Goal: Information Seeking & Learning: Learn about a topic

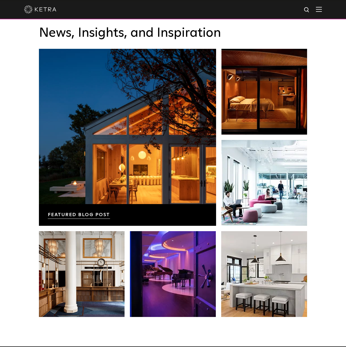
scroll to position [1094, 0]
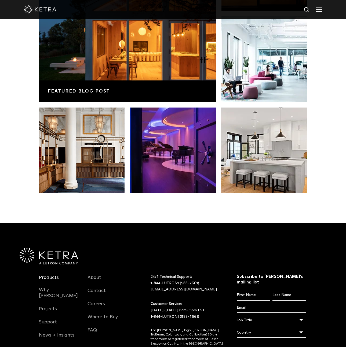
click at [54, 275] on link "Products" at bounding box center [49, 281] width 20 height 12
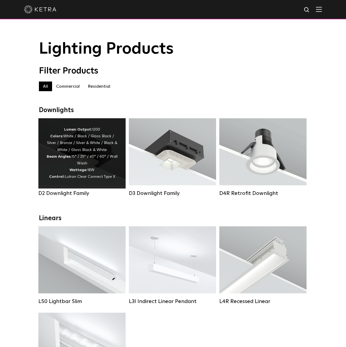
click at [109, 171] on div "Lumen Output: 1200 Colors: White / Black / Gloss Black / Silver / Bronze / Silv…" at bounding box center [81, 153] width 71 height 54
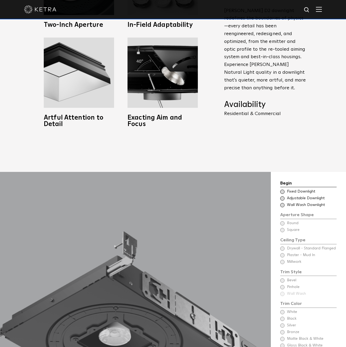
scroll to position [492, 0]
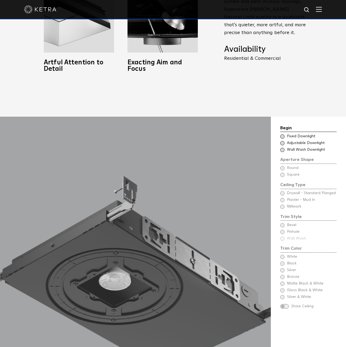
click at [281, 134] on span at bounding box center [282, 136] width 4 height 4
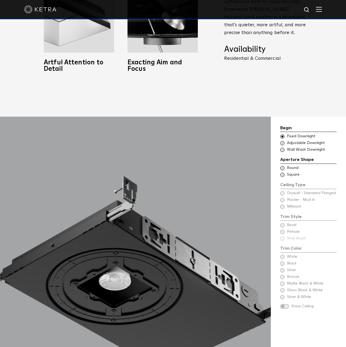
click at [283, 166] on span at bounding box center [282, 168] width 4 height 4
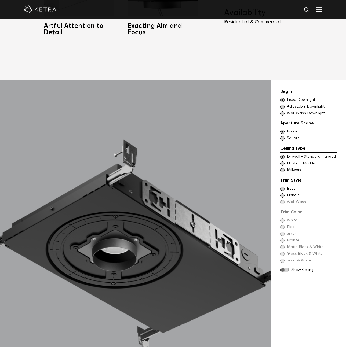
scroll to position [529, 0]
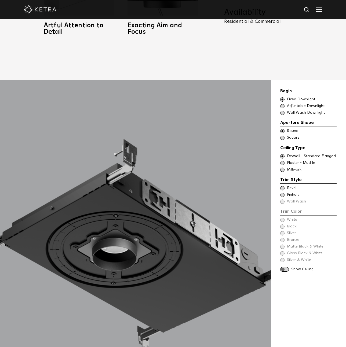
click at [283, 161] on span at bounding box center [282, 163] width 4 height 4
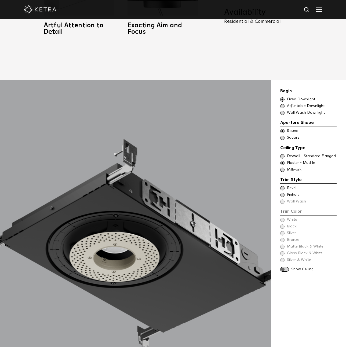
scroll to position [530, 0]
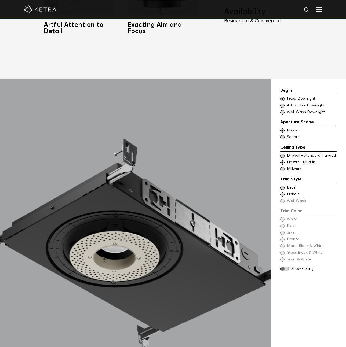
click at [283, 167] on span at bounding box center [282, 169] width 4 height 4
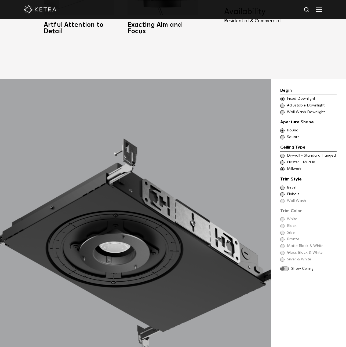
click at [281, 186] on span at bounding box center [282, 188] width 4 height 4
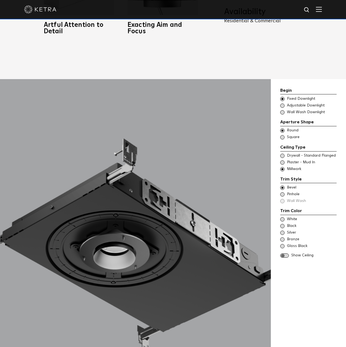
click at [281, 186] on span at bounding box center [282, 188] width 4 height 4
click at [282, 192] on span at bounding box center [282, 194] width 4 height 4
click at [282, 186] on span at bounding box center [282, 188] width 4 height 4
click at [282, 224] on span at bounding box center [282, 226] width 4 height 4
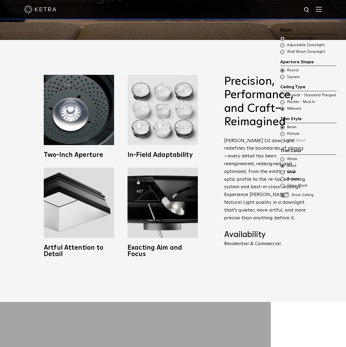
scroll to position [0, 0]
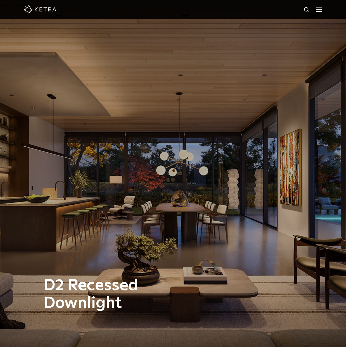
click at [319, 10] on img at bounding box center [319, 9] width 6 height 5
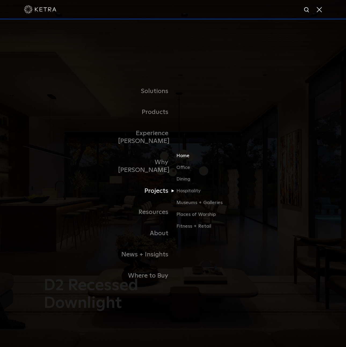
click at [184, 152] on link "Home" at bounding box center [201, 158] width 51 height 12
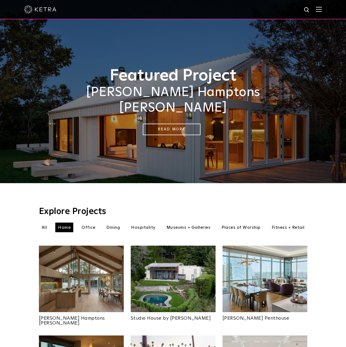
click at [319, 11] on img at bounding box center [319, 9] width 6 height 5
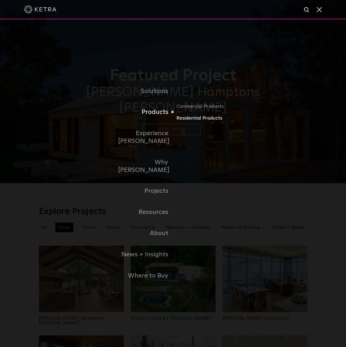
click at [194, 122] on link "Residential Products" at bounding box center [201, 118] width 51 height 8
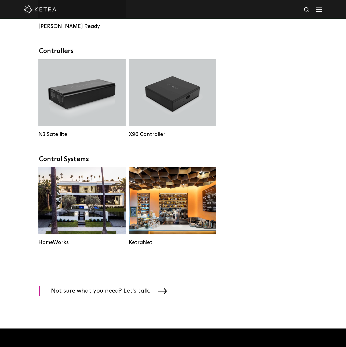
scroll to position [577, 0]
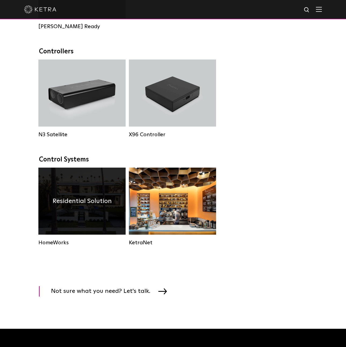
click at [93, 229] on div "Residential Solution" at bounding box center [81, 201] width 87 height 67
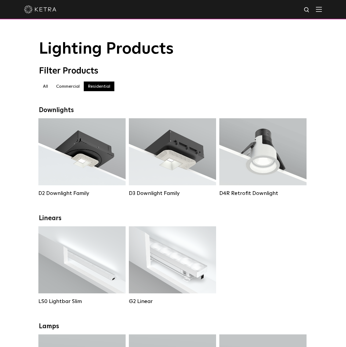
click at [72, 84] on label "Commercial" at bounding box center [68, 87] width 32 height 10
